Goal: Task Accomplishment & Management: Complete application form

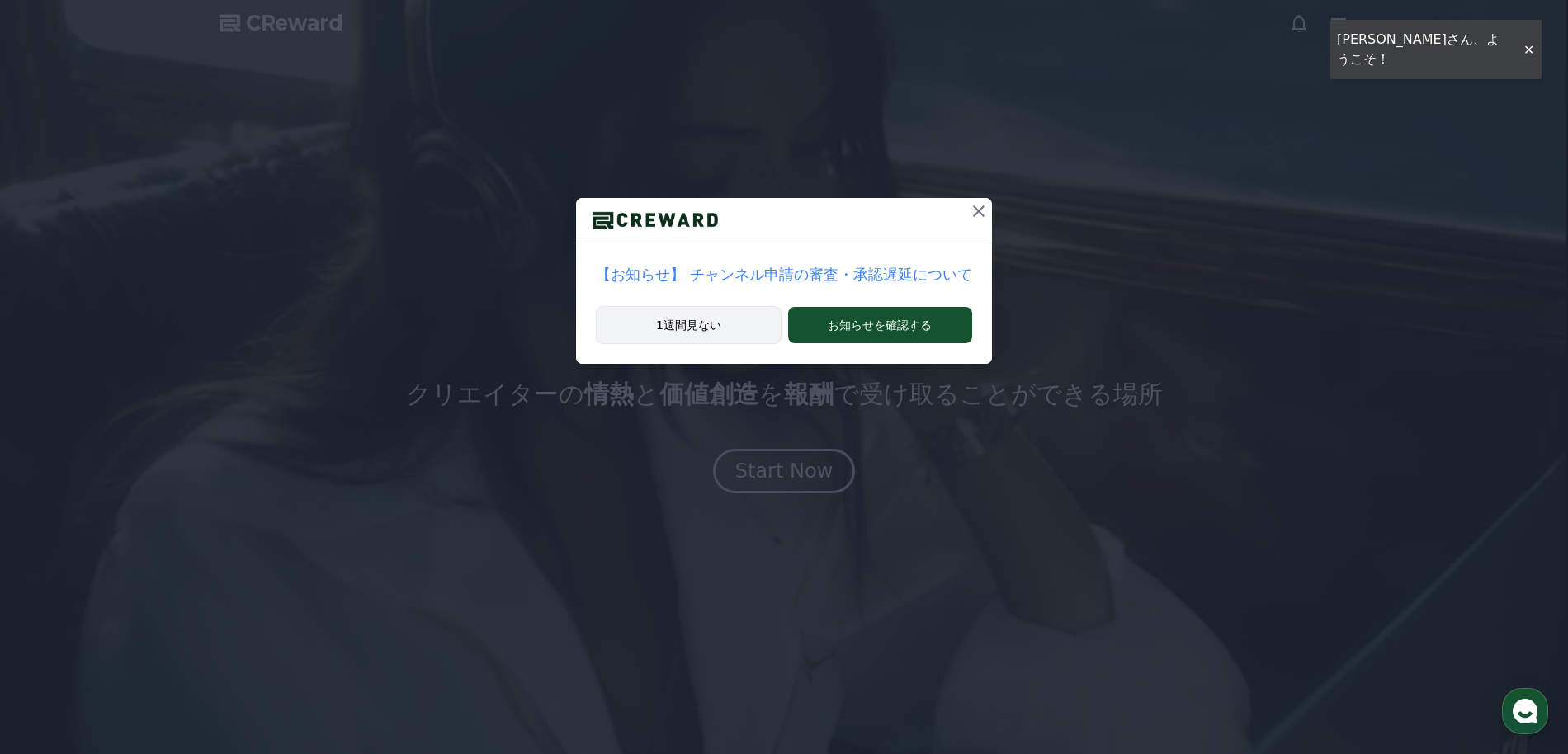
click at [743, 315] on button "1週間見ない" at bounding box center [688, 325] width 185 height 38
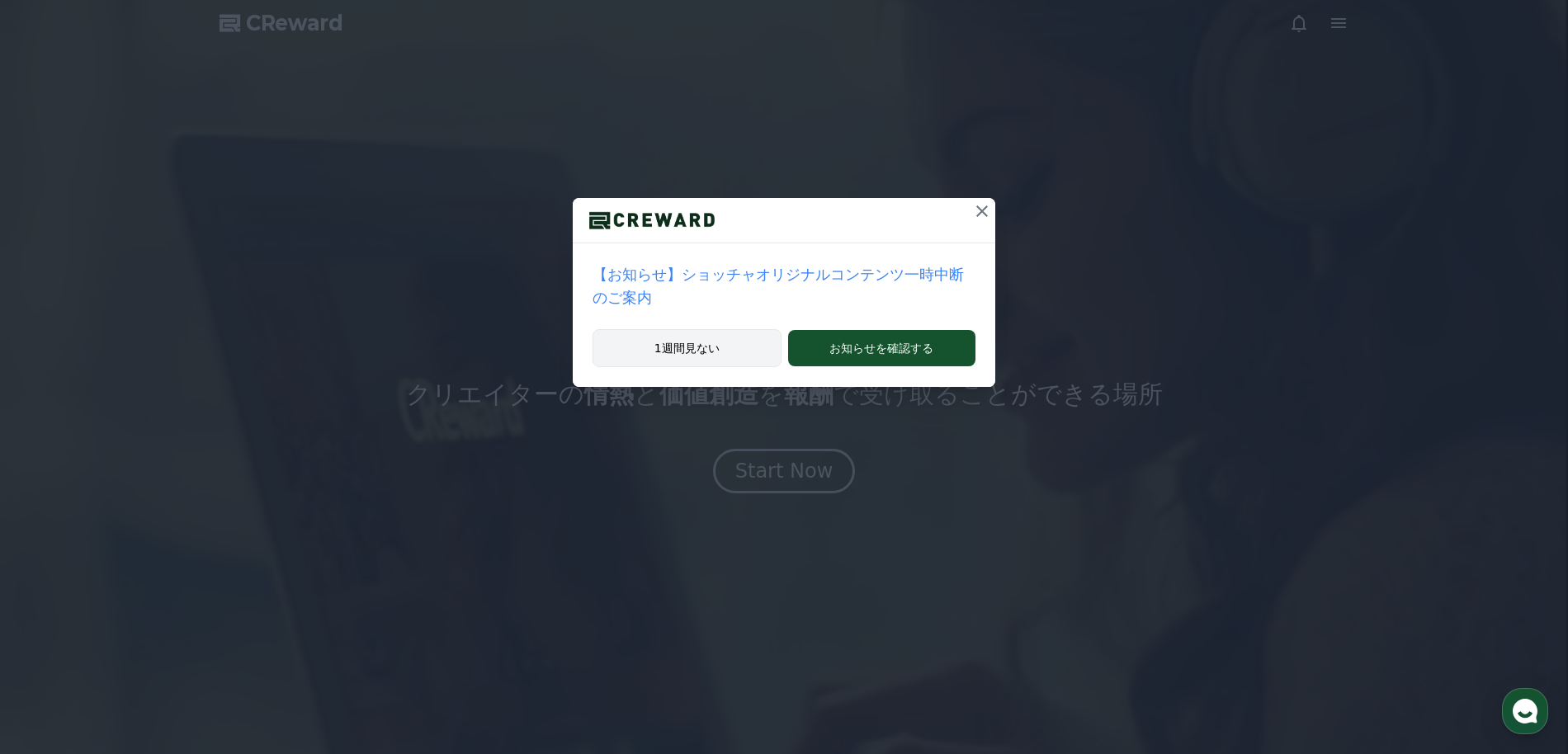
click at [719, 343] on button "1週間見ない" at bounding box center [686, 348] width 189 height 38
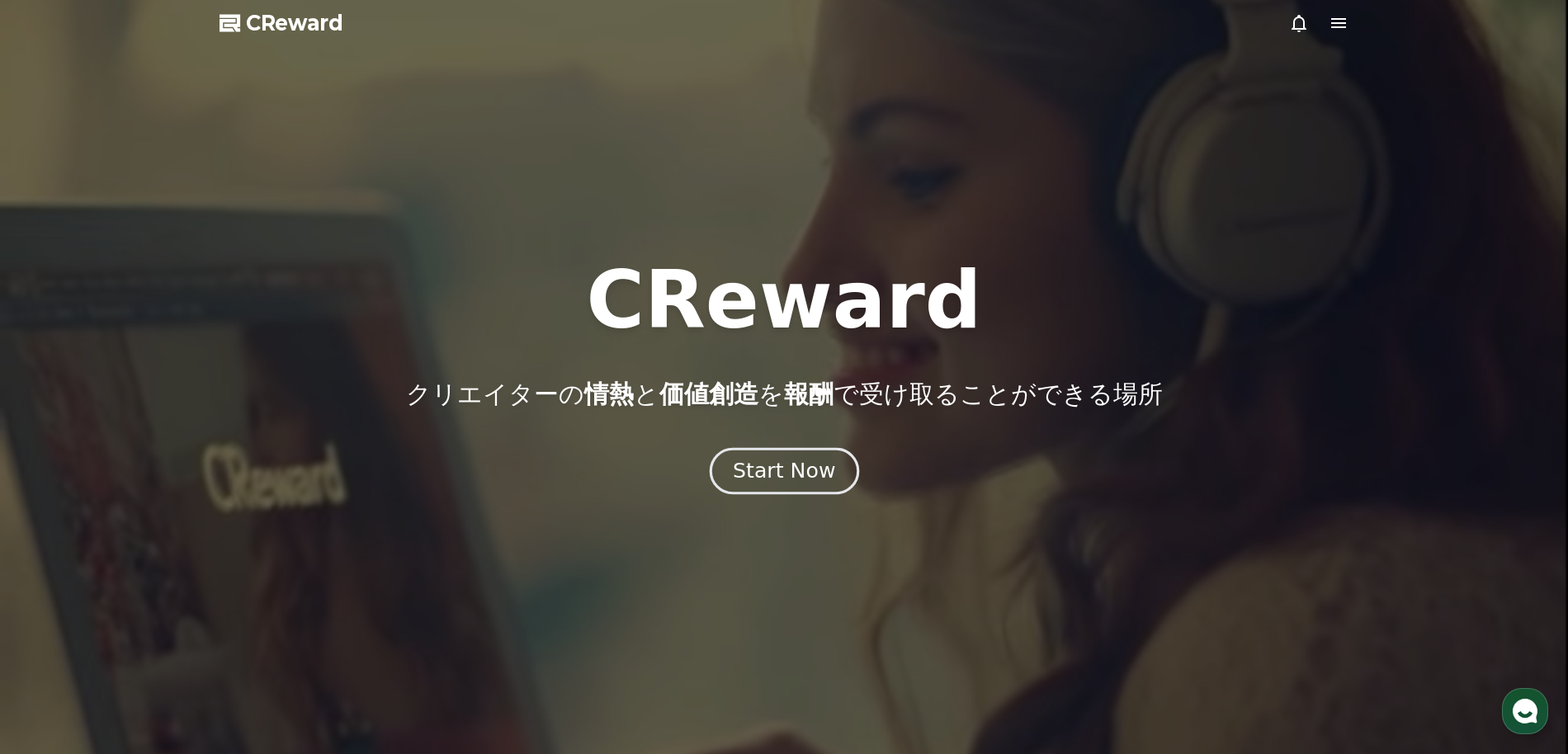
click at [780, 473] on div "Start Now" at bounding box center [784, 471] width 102 height 28
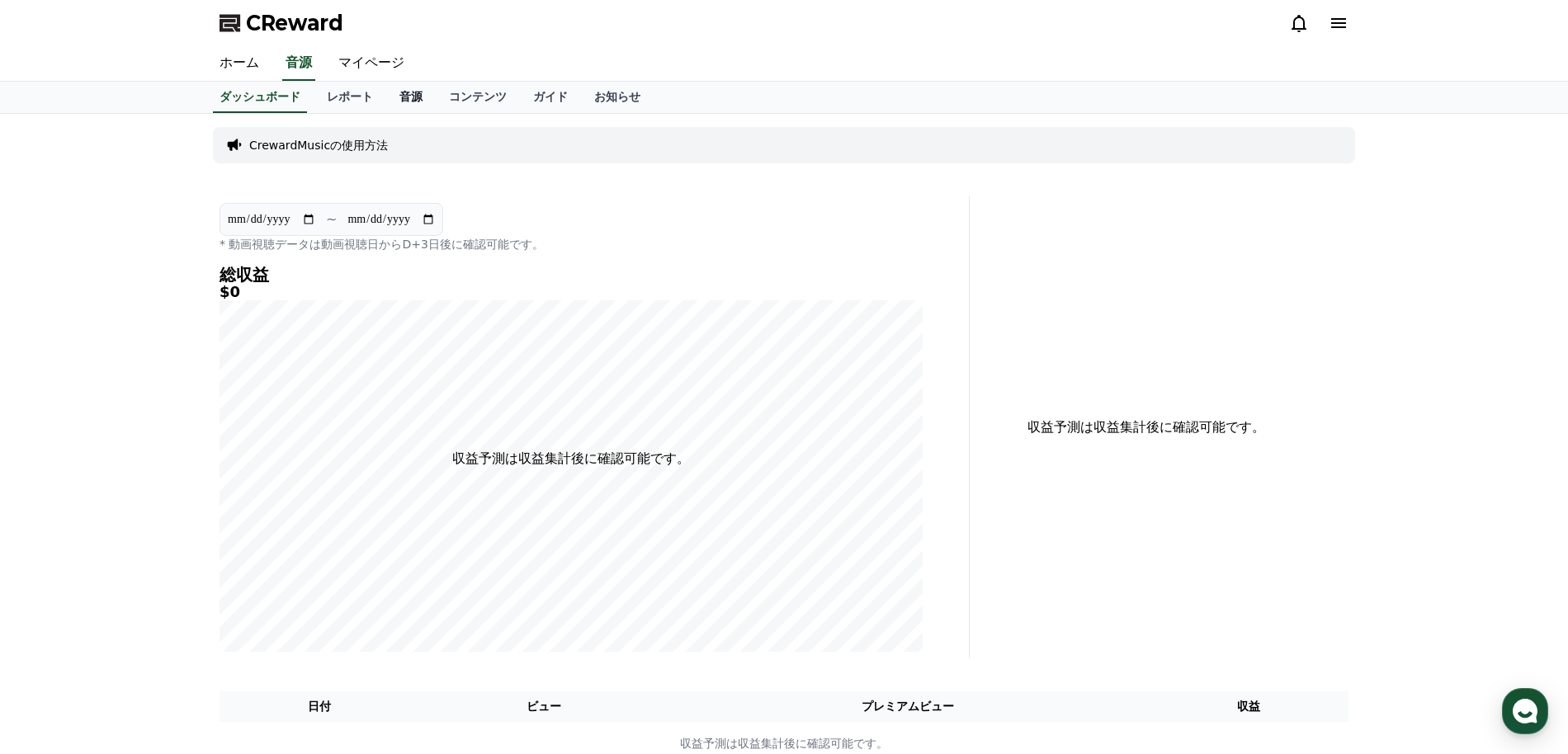
click at [404, 93] on link "音源" at bounding box center [411, 97] width 50 height 31
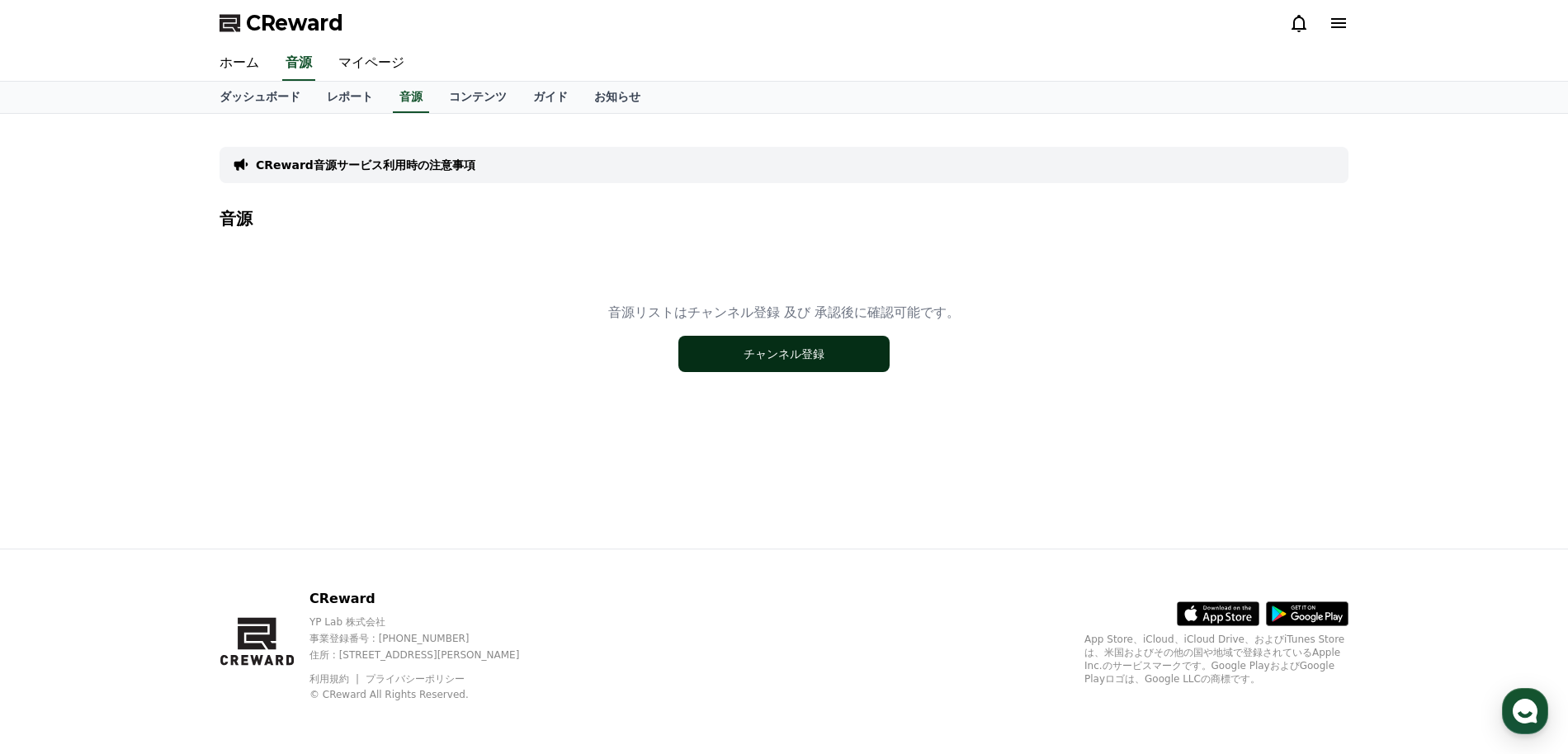
click at [752, 363] on button "チャンネル登録" at bounding box center [784, 354] width 211 height 36
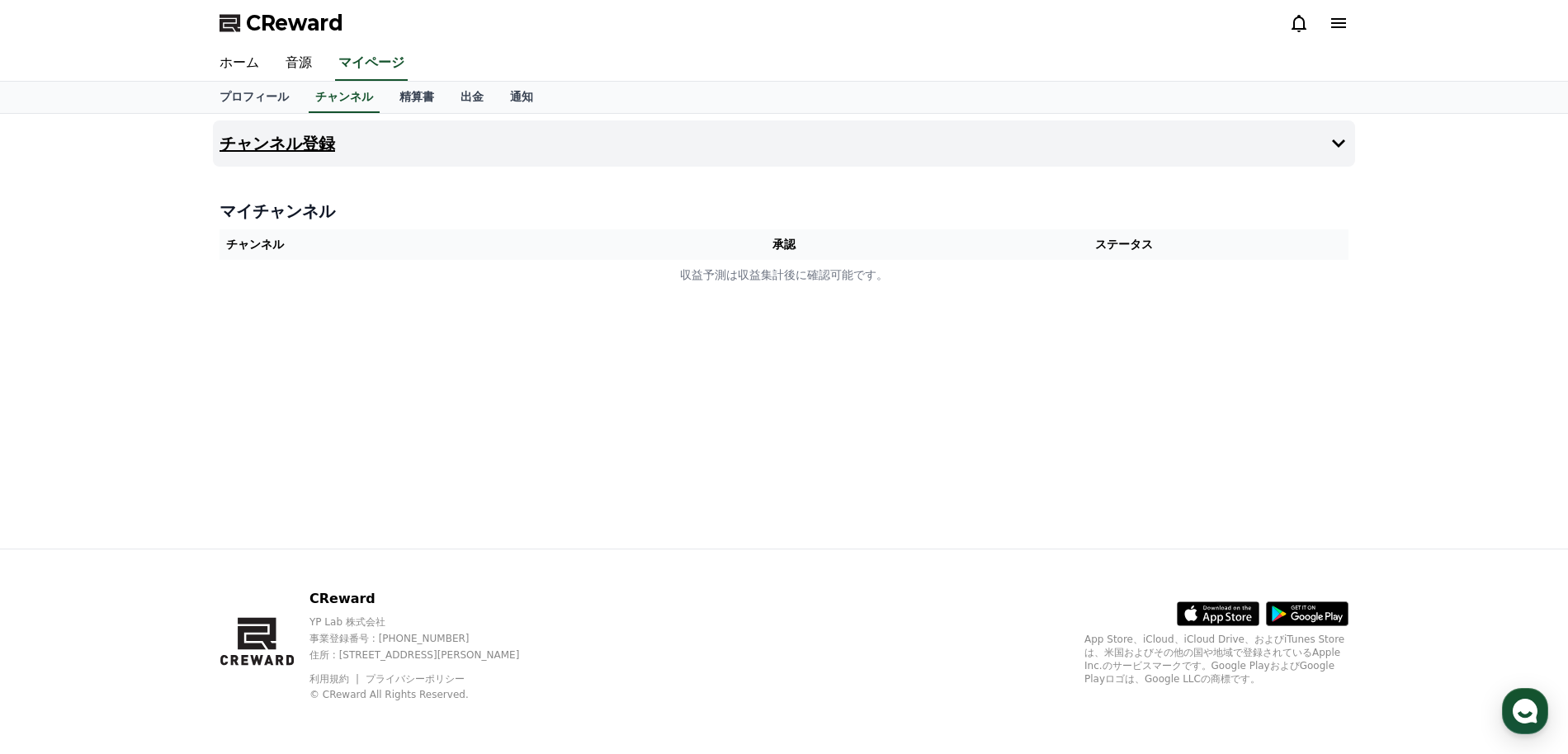
click at [297, 142] on h4 "チャンネル登録" at bounding box center [278, 143] width 116 height 19
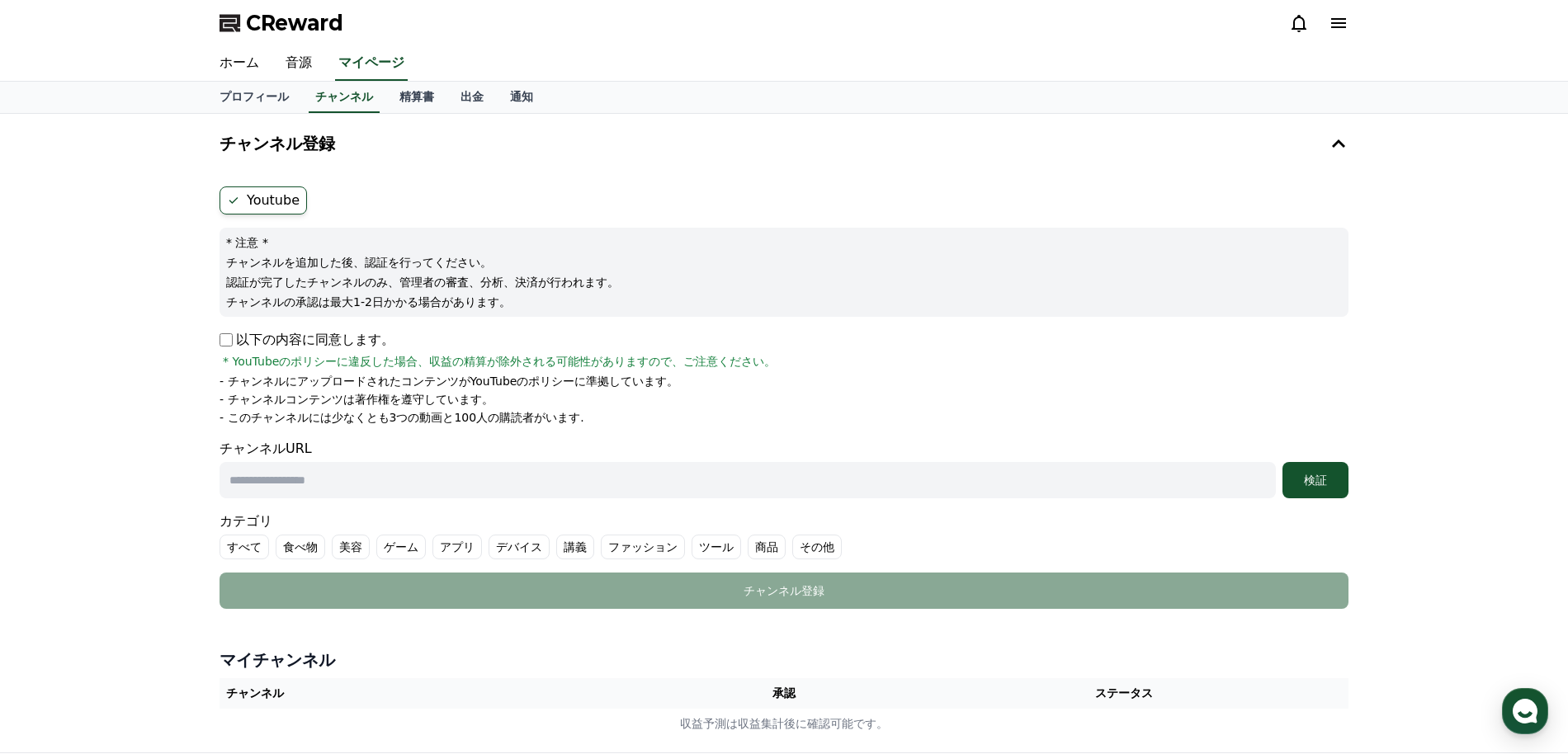
click at [310, 483] on input "text" at bounding box center [747, 479] width 1056 height 36
paste input "**********"
type input "**********"
click at [556, 547] on label "講義" at bounding box center [575, 546] width 38 height 25
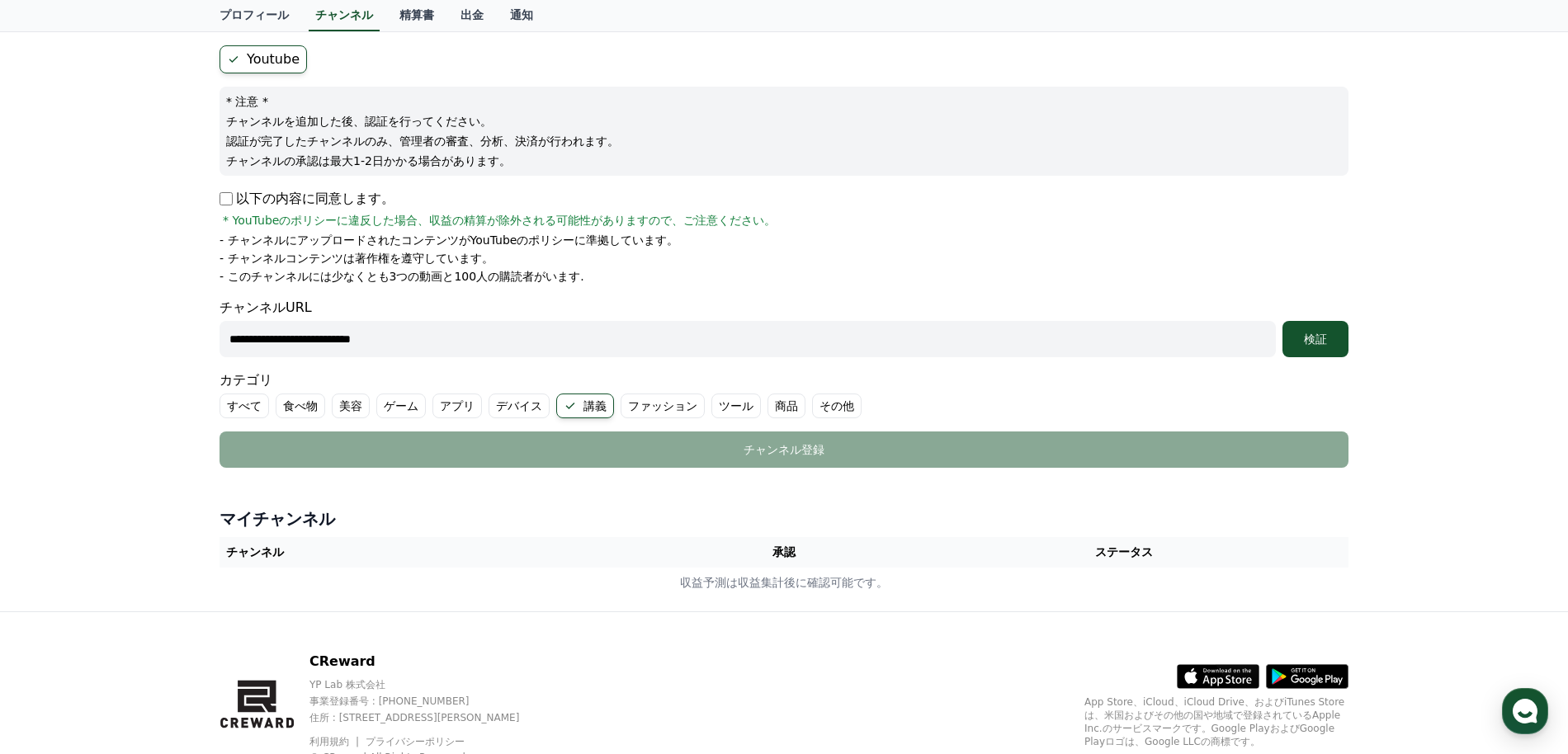
scroll to position [142, 0]
click at [1313, 337] on div "検証" at bounding box center [1316, 338] width 53 height 17
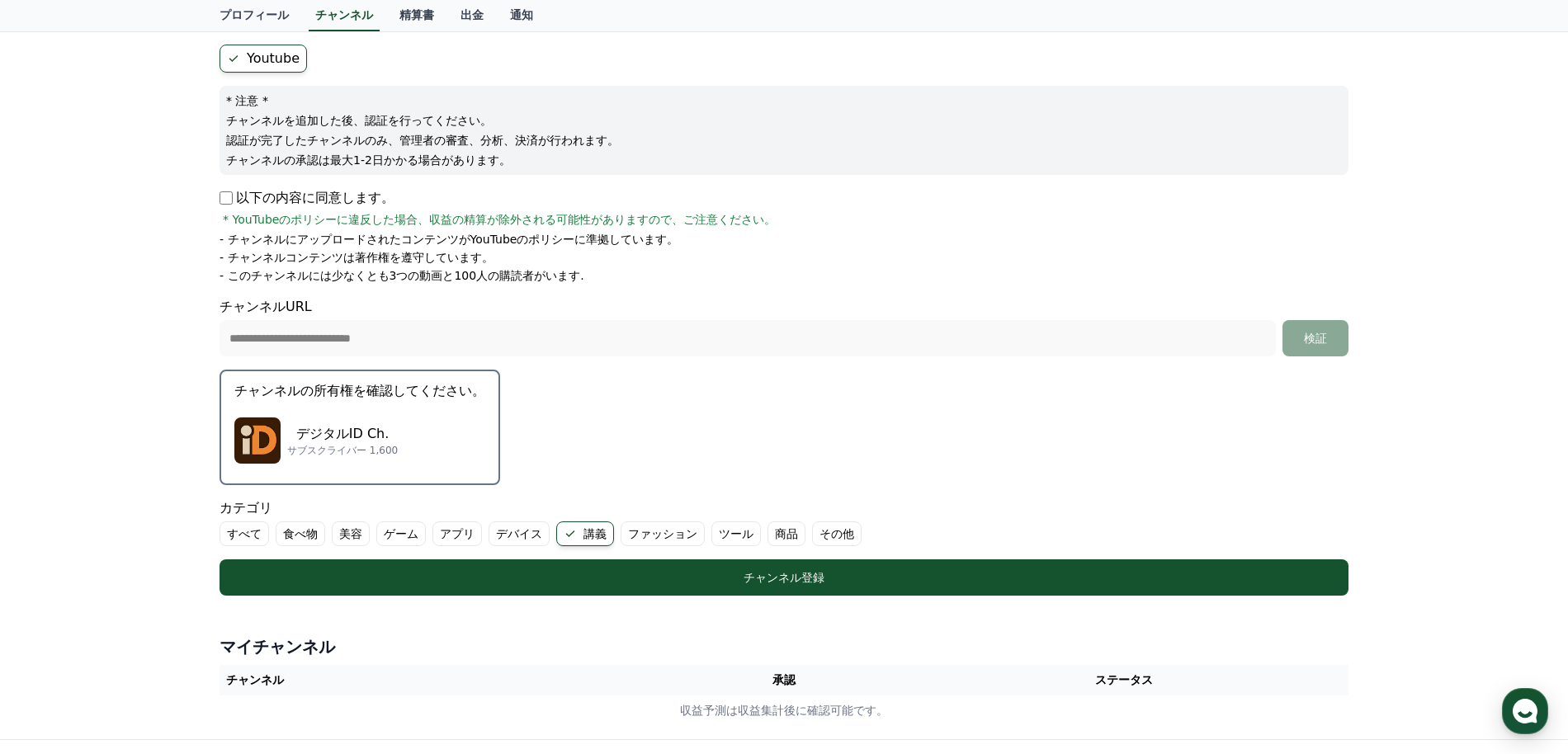
click at [398, 415] on div "デジタルID Ch. サブスクライバー 1,600" at bounding box center [360, 440] width 251 height 66
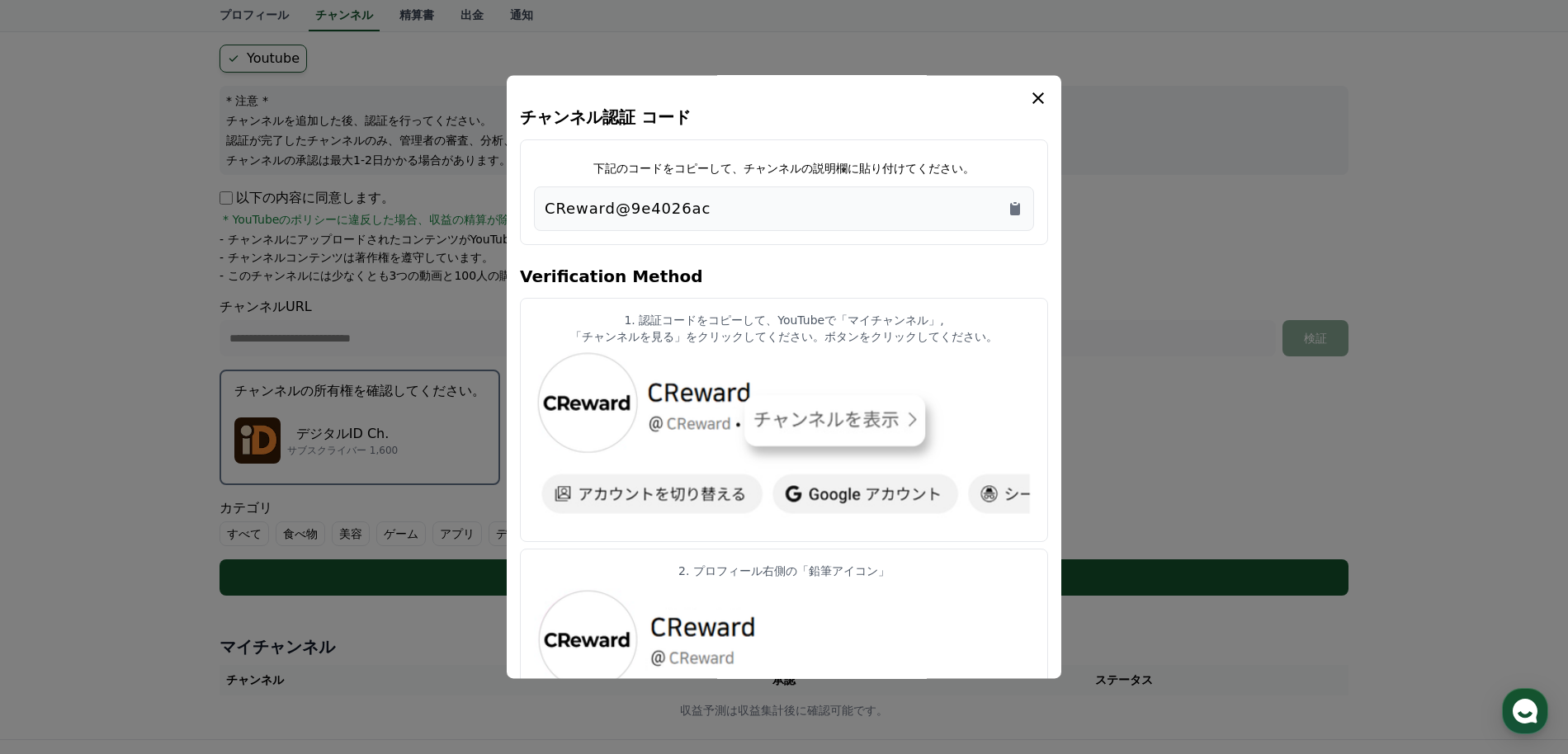
drag, startPoint x: 754, startPoint y: 211, endPoint x: 613, endPoint y: 185, distance: 143.4
click at [613, 185] on div "下記のコードをコピーして、チャンネルの説明欄に貼り付けてください。 CReward@9e4026ac" at bounding box center [784, 192] width 529 height 106
copy p "CReward@9e4026ac"
click at [845, 321] on p "1. 認証コードをコピーして、YouTubeで「マイチャンネル」," at bounding box center [784, 320] width 500 height 17
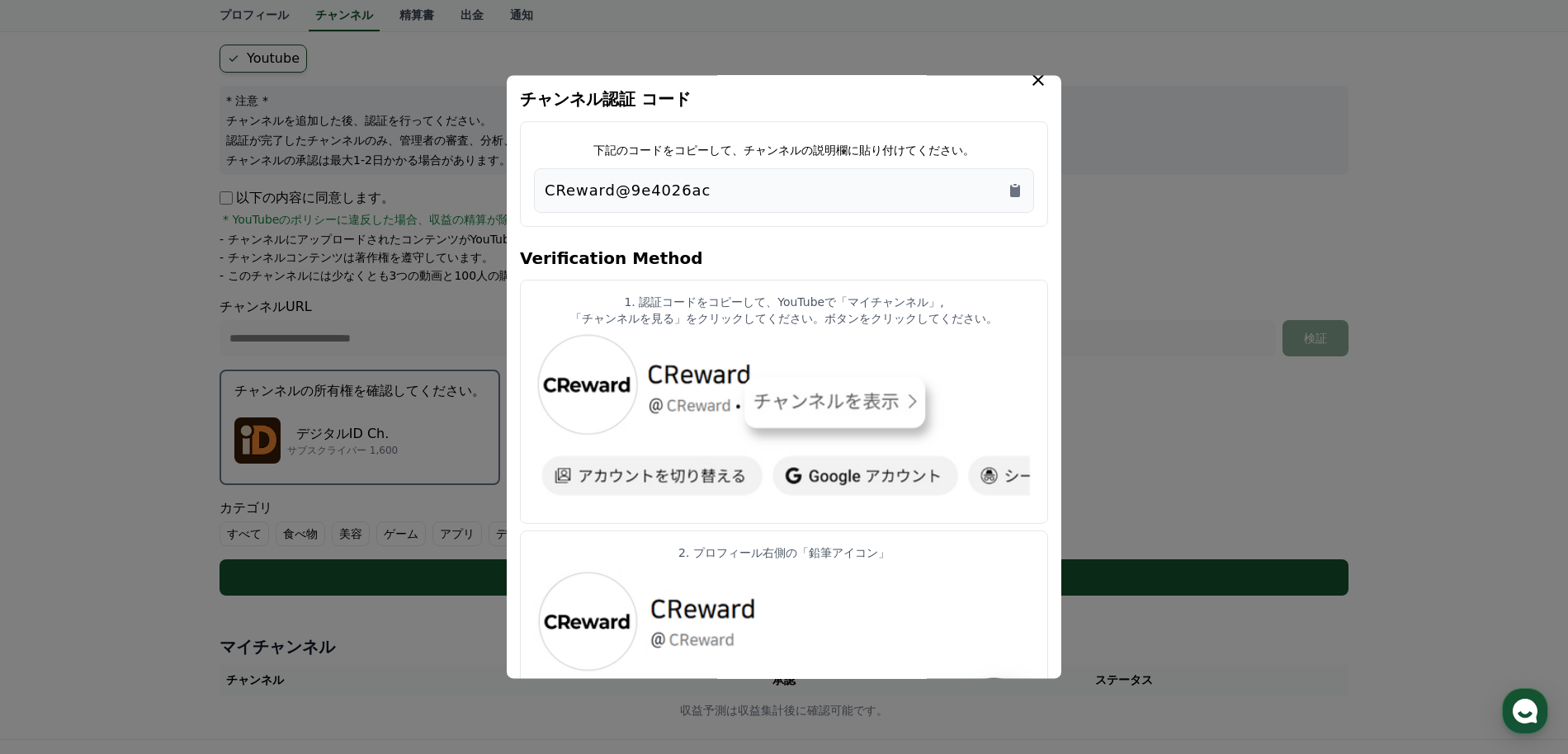
scroll to position [0, 0]
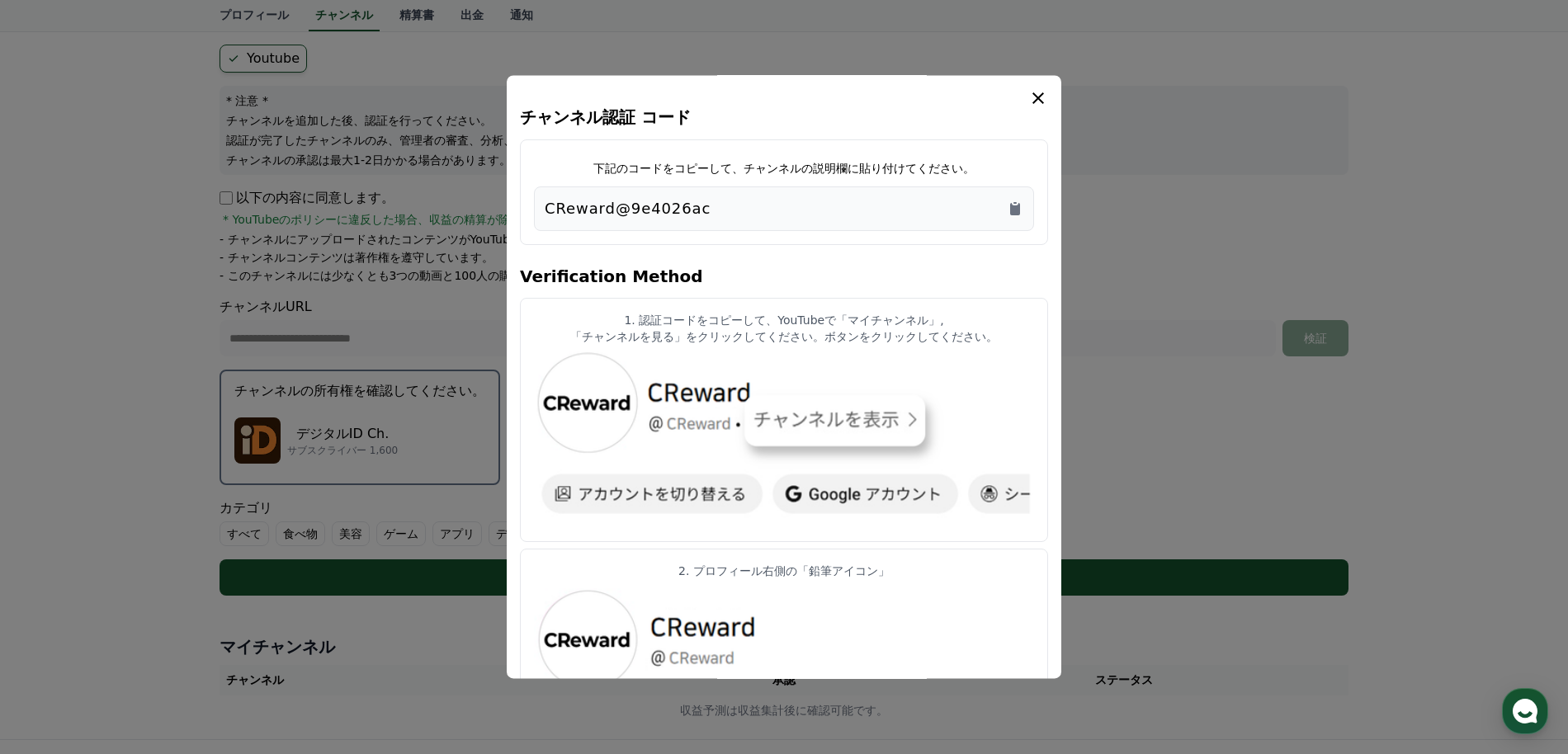
drag, startPoint x: 563, startPoint y: 205, endPoint x: 623, endPoint y: 213, distance: 60.5
click at [623, 213] on p "CReward@9e4026ac" at bounding box center [628, 209] width 166 height 24
drag, startPoint x: 544, startPoint y: 210, endPoint x: 713, endPoint y: 226, distance: 169.8
click at [713, 226] on div "CReward@9e4026ac" at bounding box center [784, 208] width 500 height 44
copy p "CReward@9e4026ac"
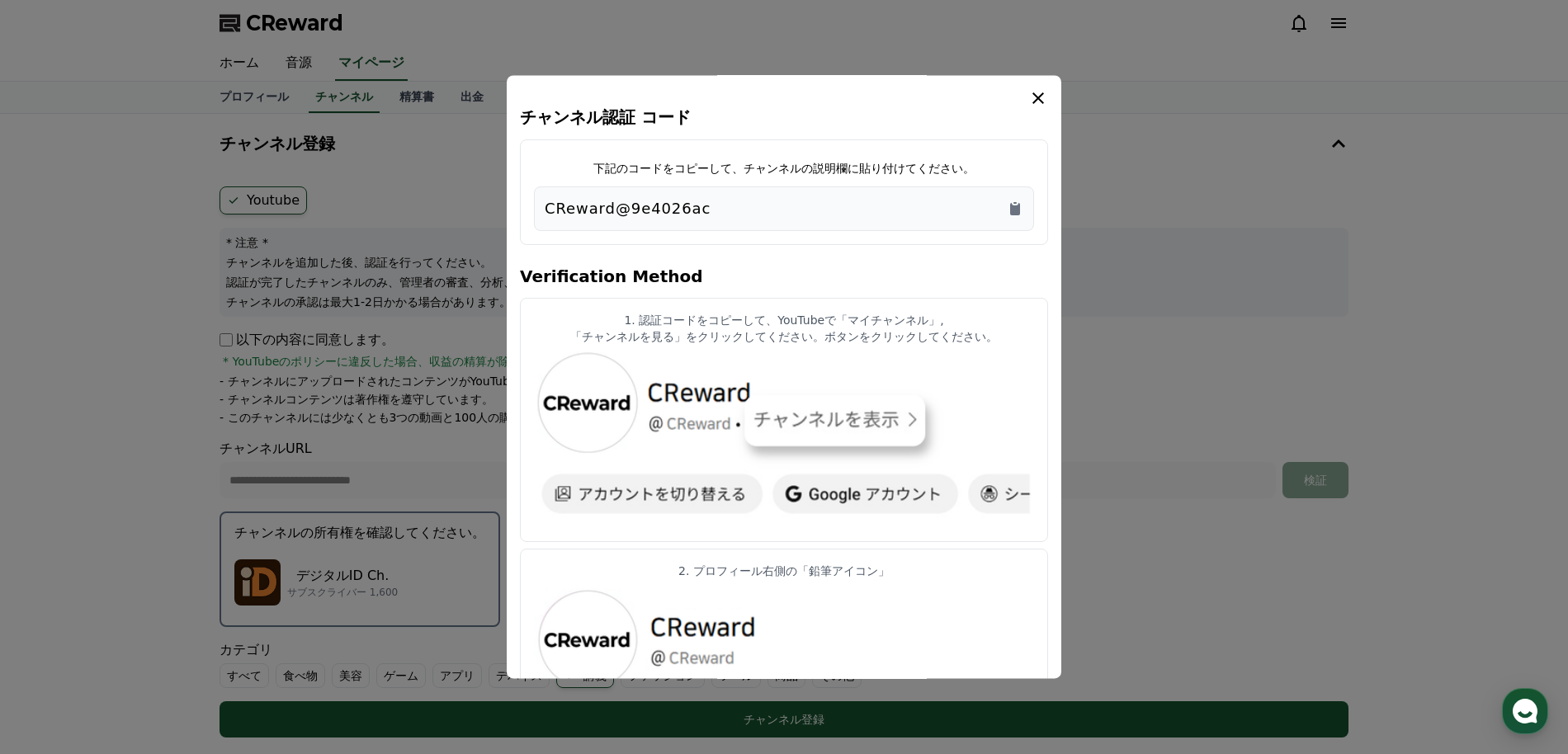
click at [1035, 94] on icon "modal" at bounding box center [1038, 98] width 12 height 12
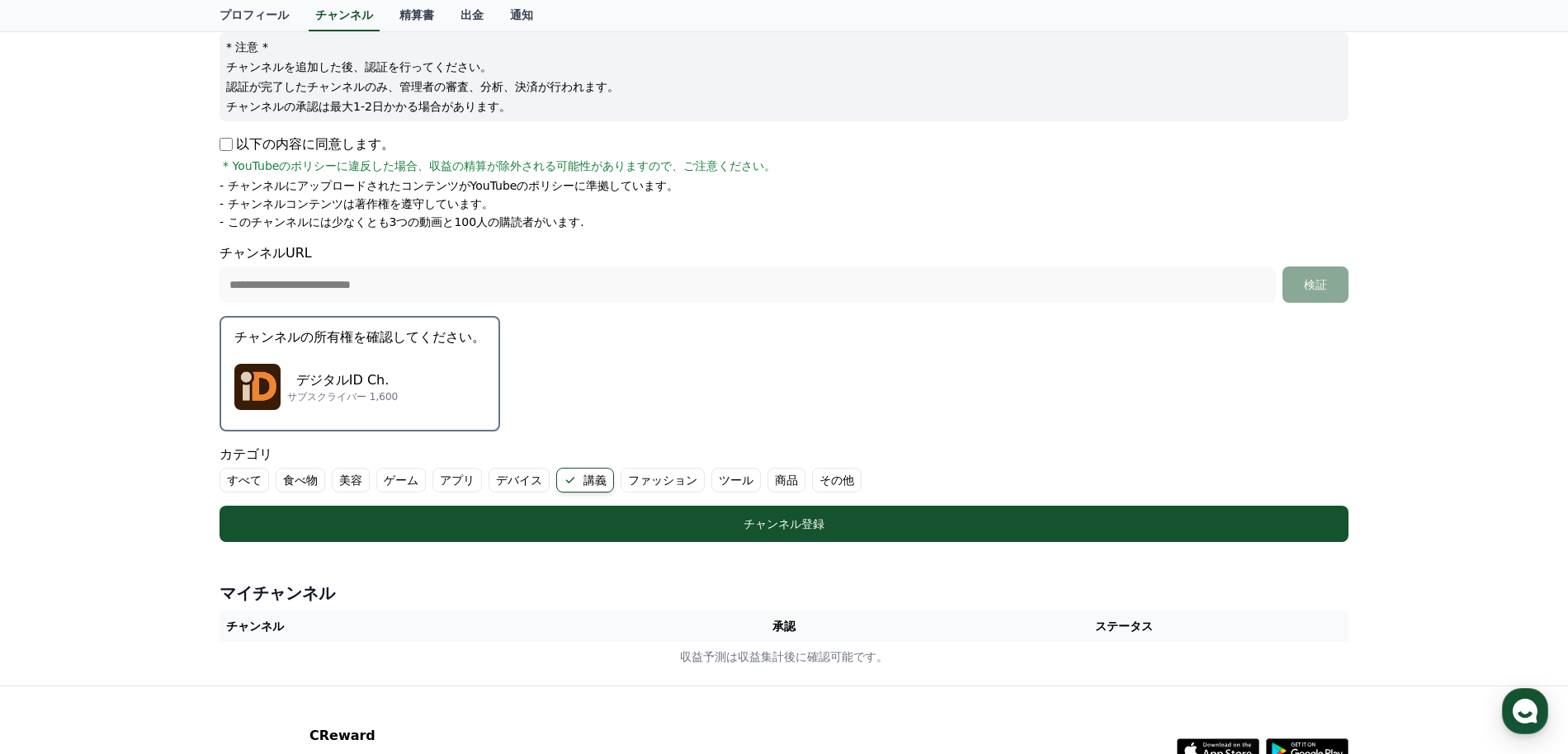
scroll to position [204, 0]
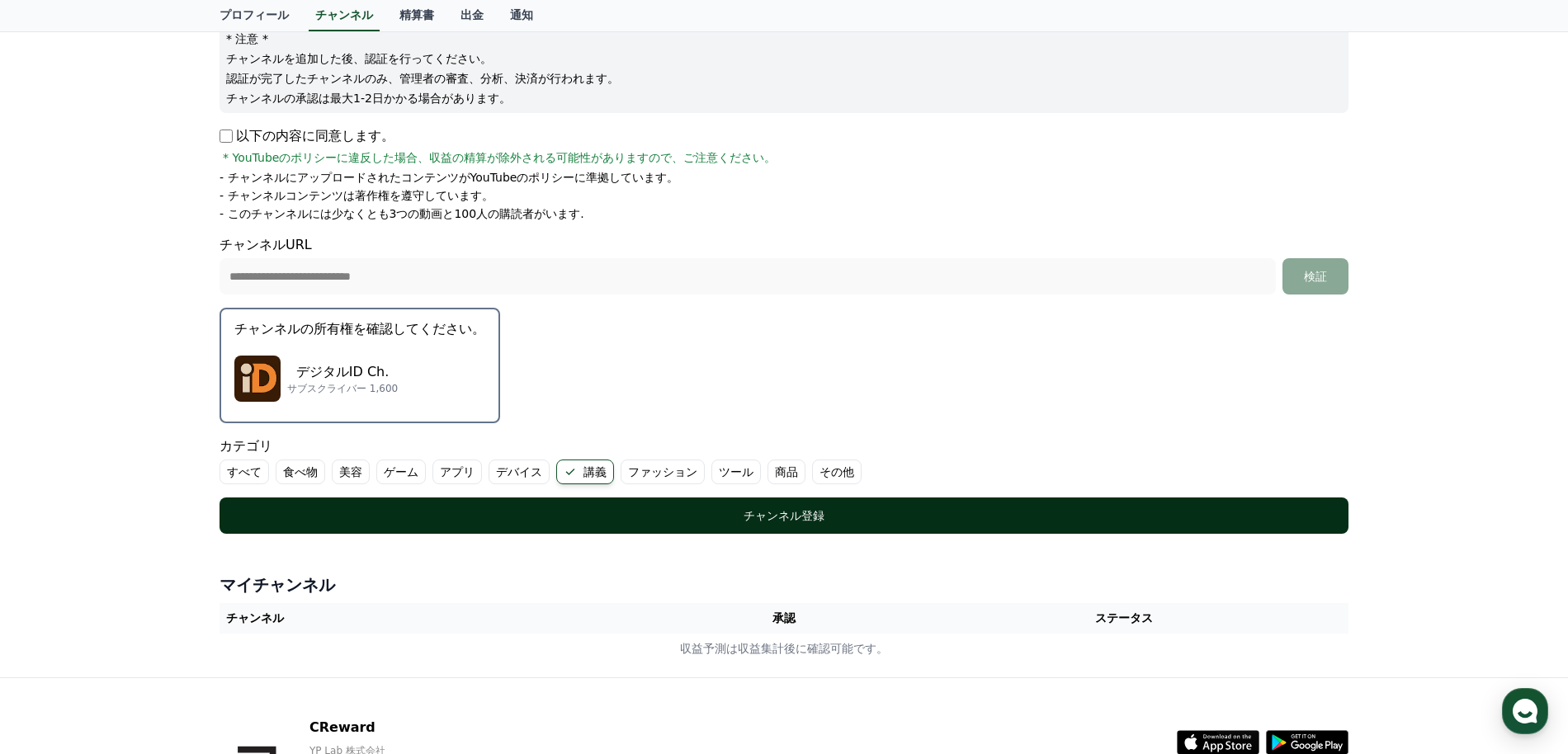
click at [710, 518] on div "チャンネル登録" at bounding box center [784, 516] width 1063 height 17
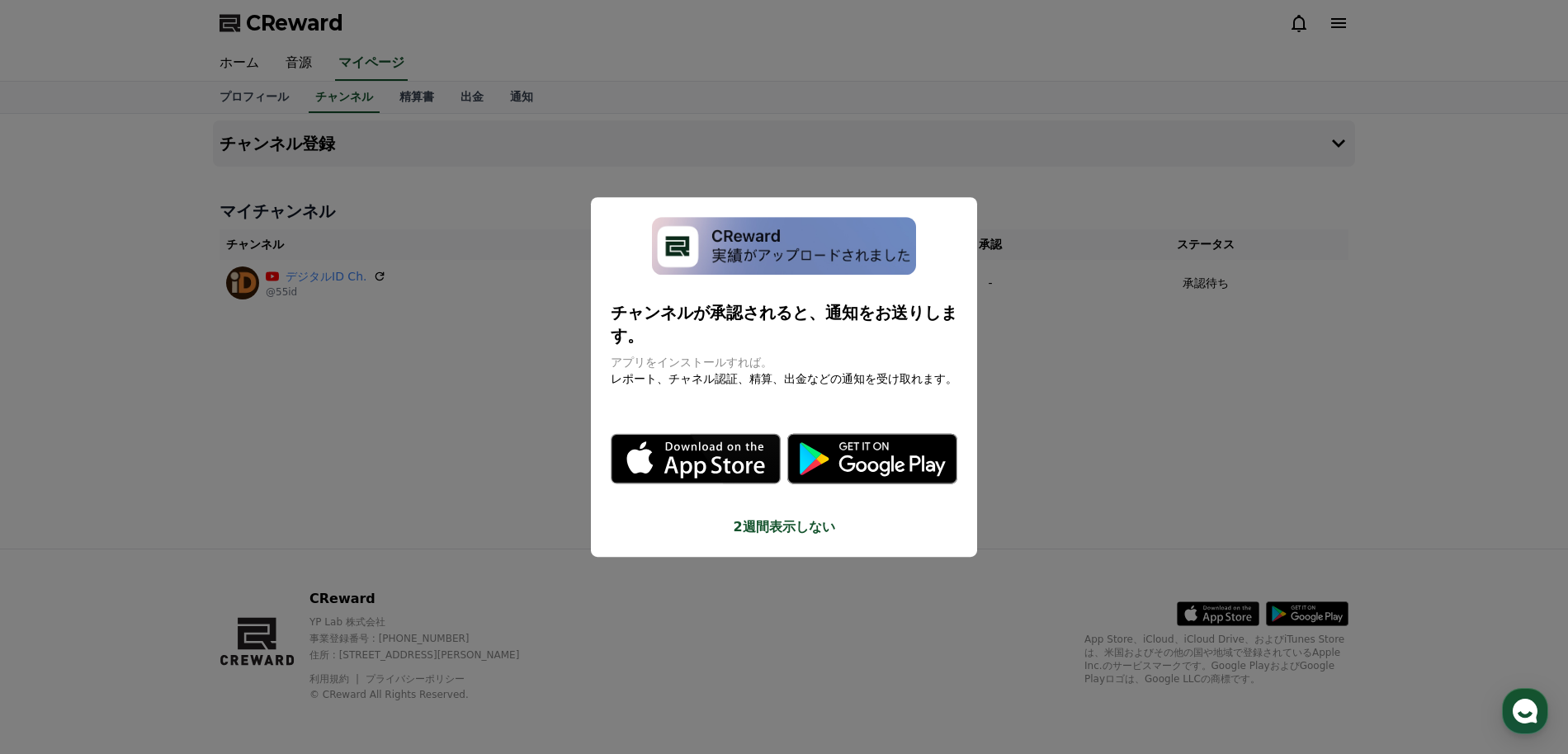
click at [775, 528] on button "2週間表示しない" at bounding box center [784, 528] width 347 height 20
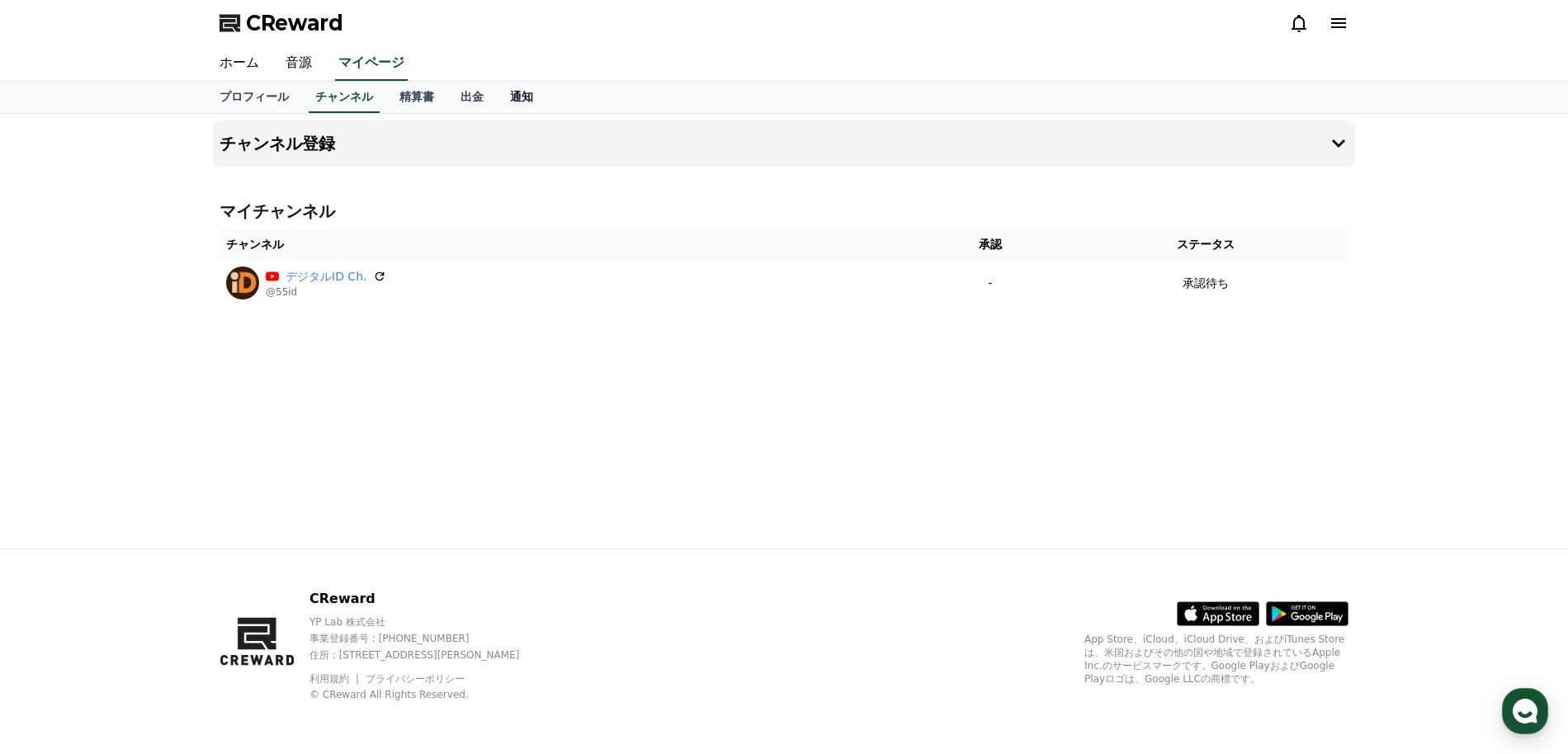
click at [503, 100] on link "通知" at bounding box center [522, 97] width 50 height 31
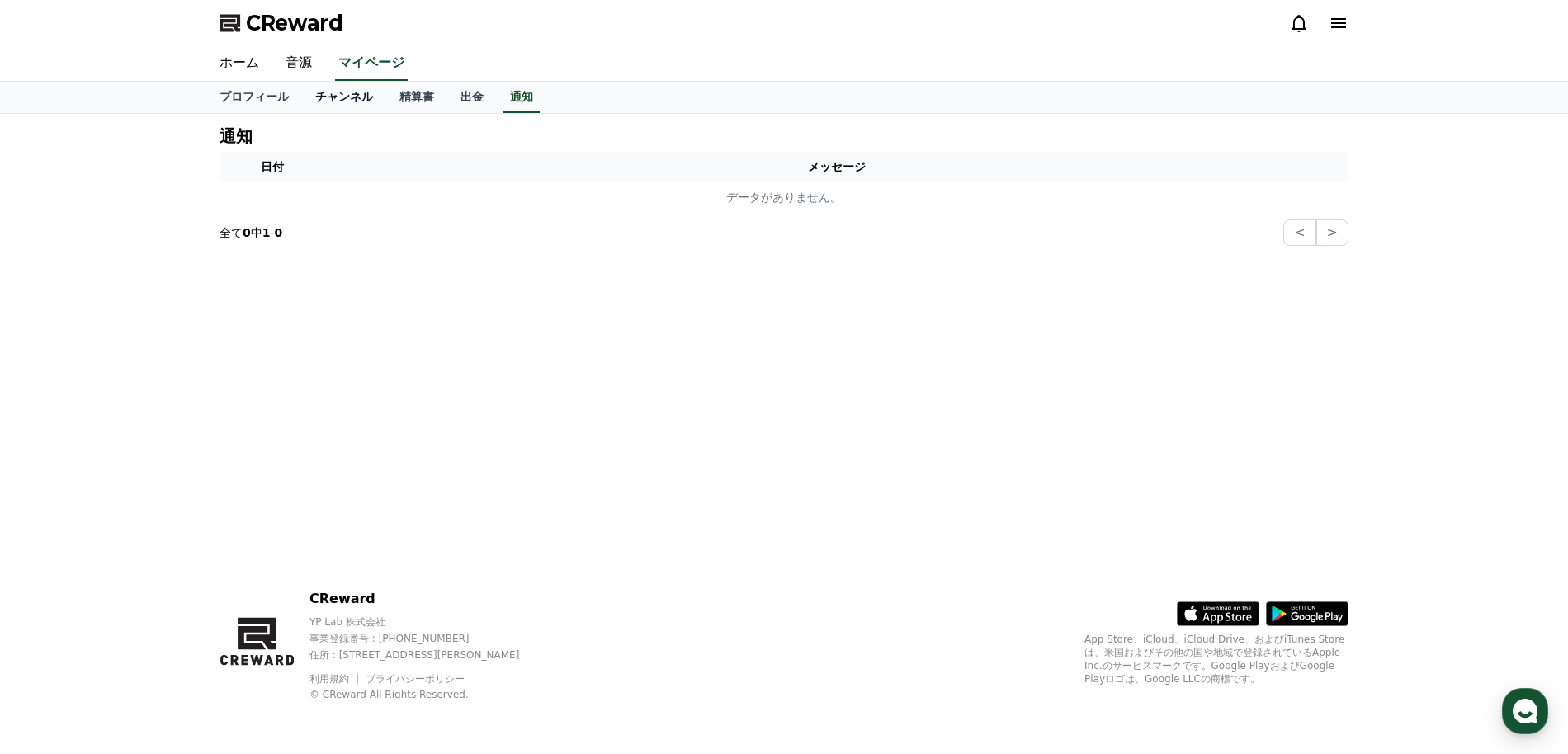
click at [341, 92] on link "チャンネル" at bounding box center [344, 97] width 84 height 31
